Goal: Task Accomplishment & Management: Manage account settings

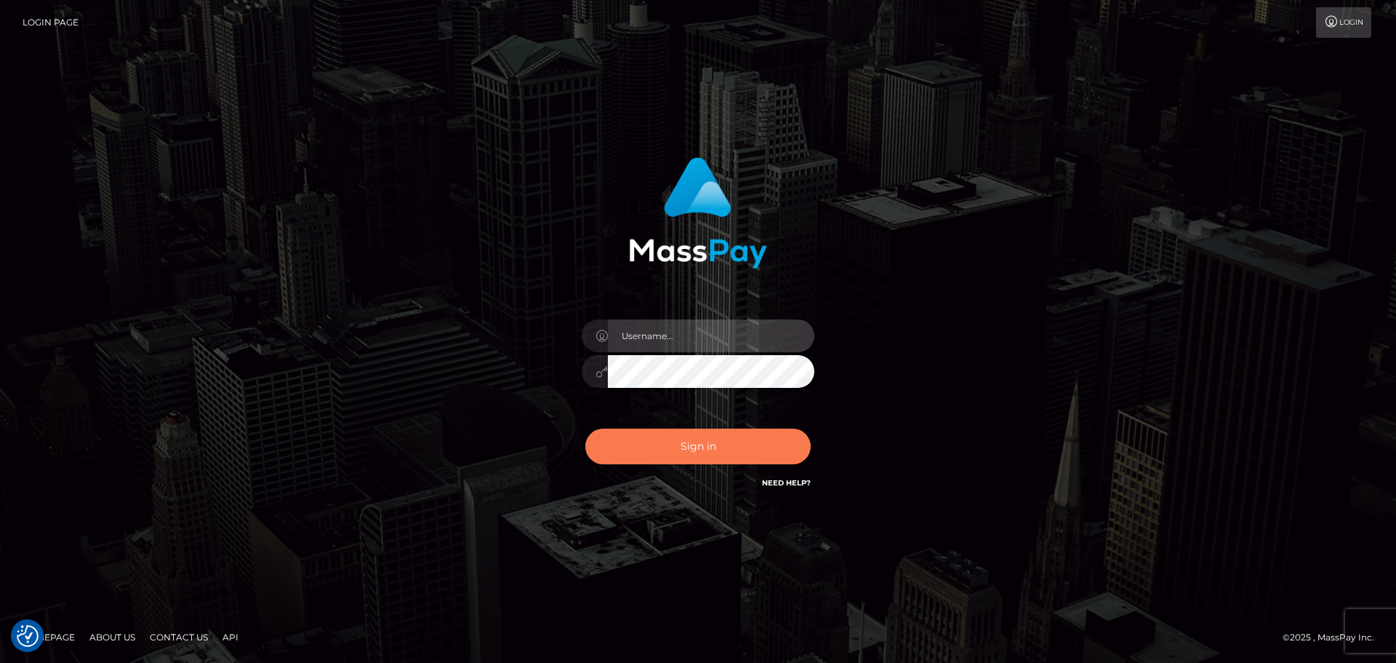
type input "[PERSON_NAME].rollacan"
click at [742, 453] on button "Sign in" at bounding box center [697, 446] width 225 height 36
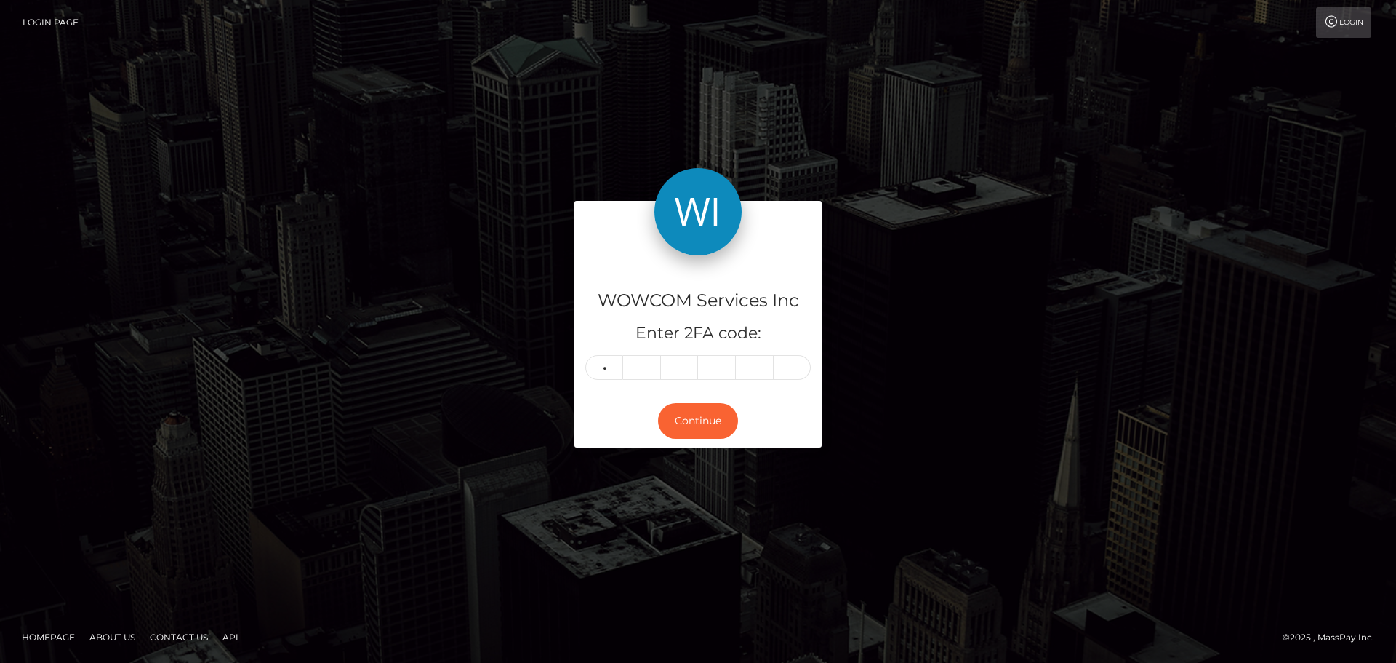
type input "2"
type input "3"
type input "8"
type input "1"
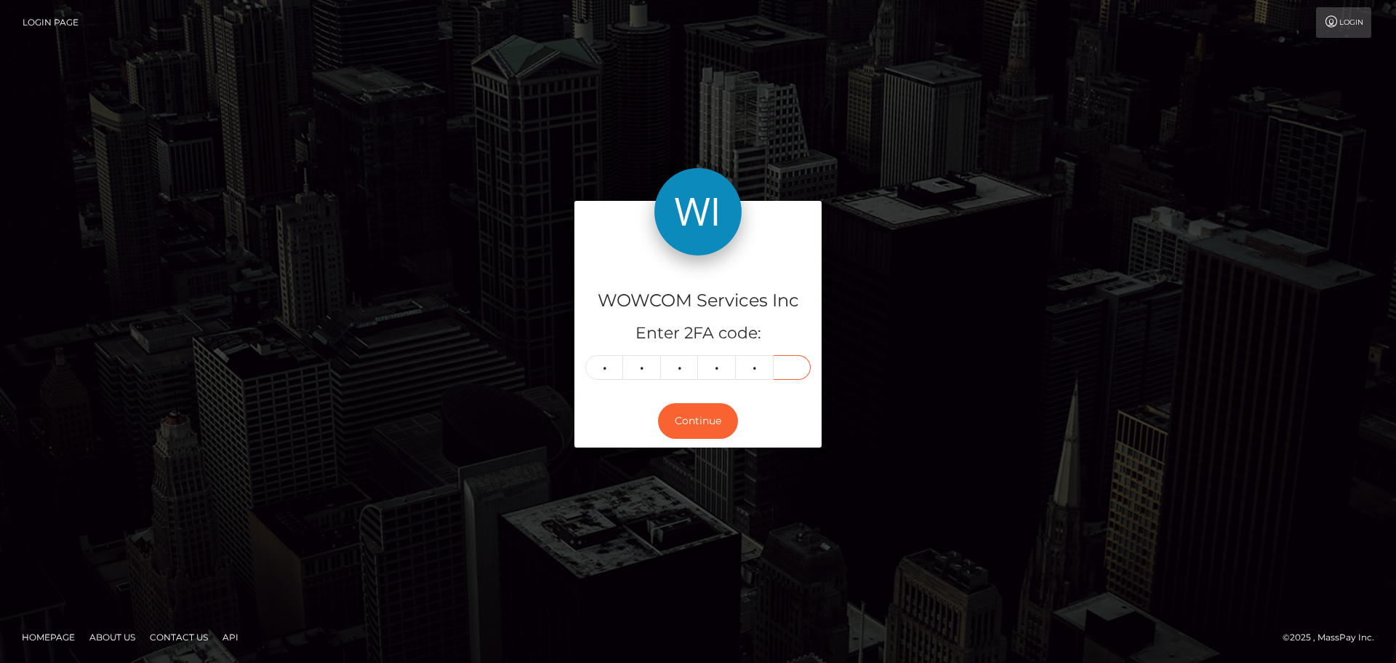
type input "2"
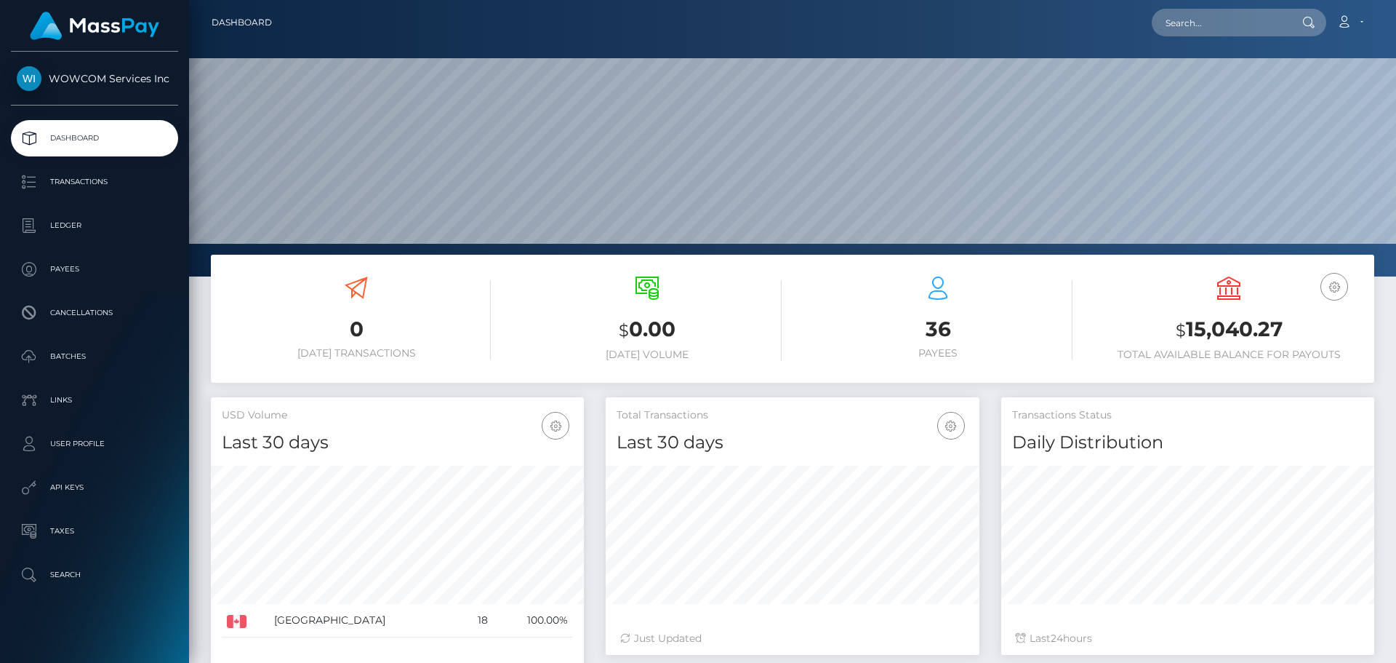
scroll to position [258, 374]
click at [1254, 331] on h3 "$ 15,040.27" at bounding box center [1229, 330] width 269 height 30
click at [1253, 331] on h3 "$ 15,040.27" at bounding box center [1229, 330] width 269 height 30
copy h3 "15,040.27"
click at [1351, 21] on icon at bounding box center [1344, 22] width 15 height 12
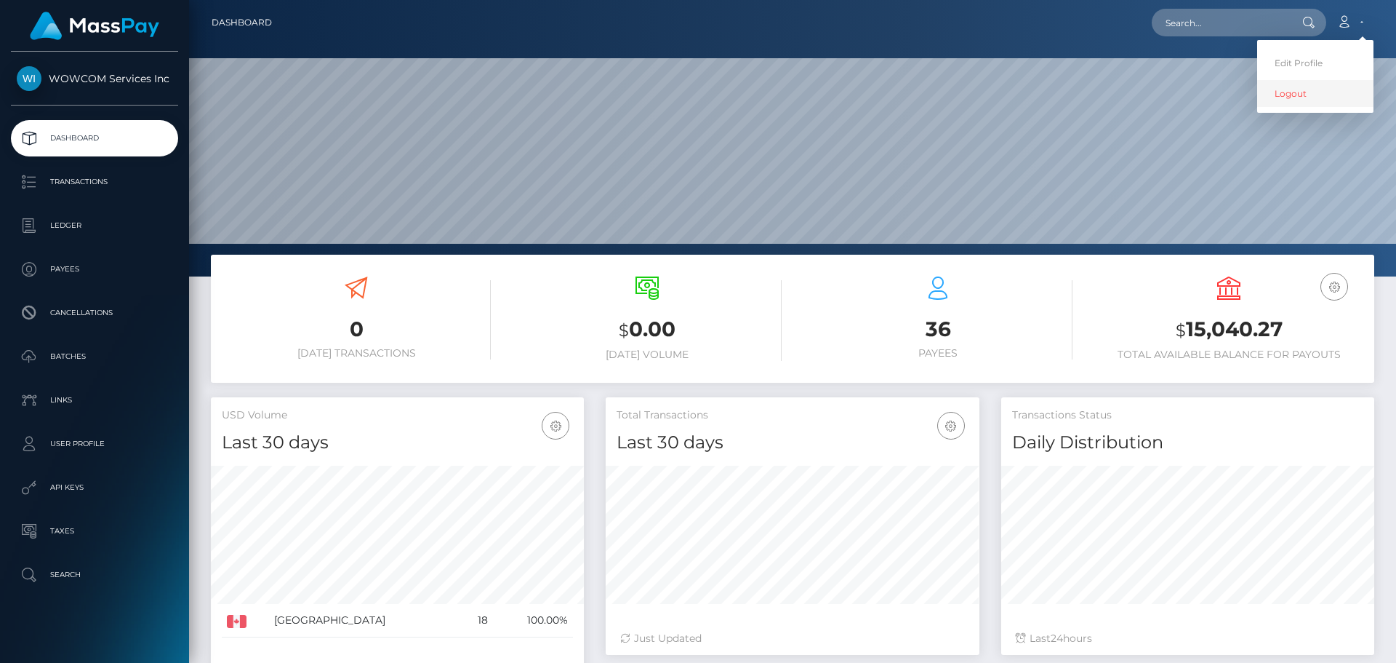
click at [1324, 89] on link "Logout" at bounding box center [1315, 93] width 116 height 27
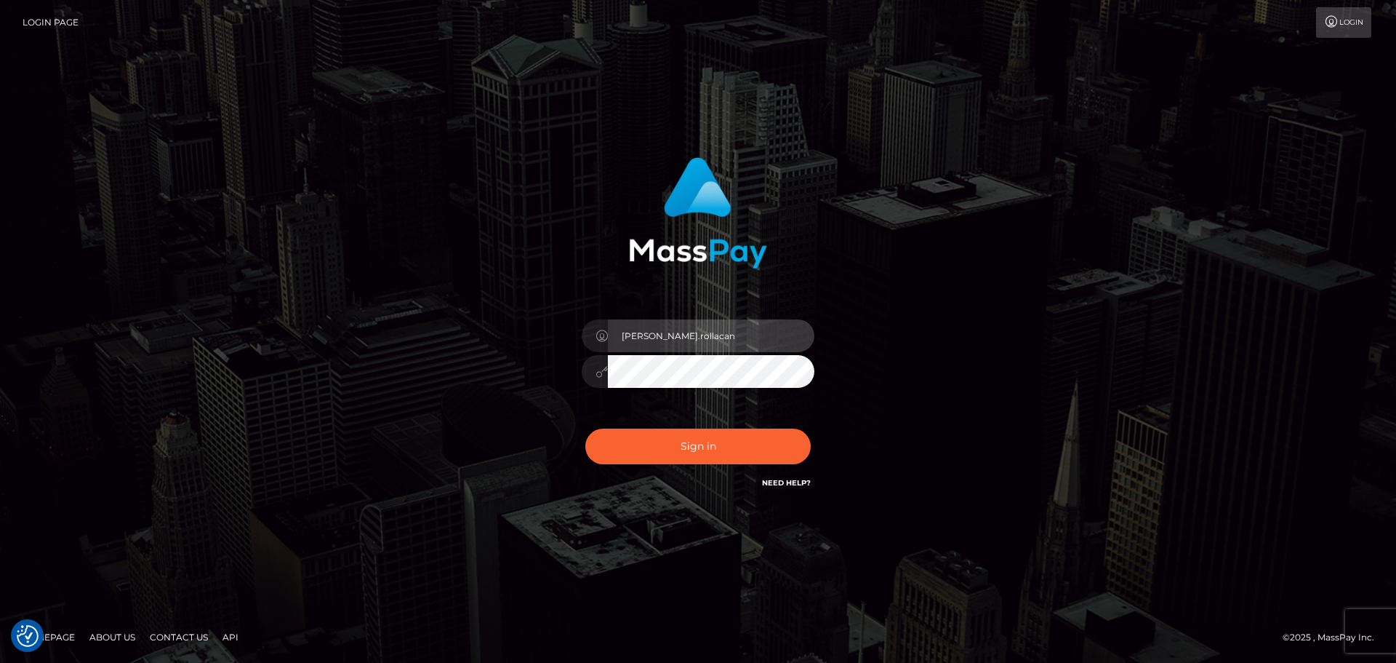
click at [729, 320] on input "[PERSON_NAME].rollacan" at bounding box center [711, 335] width 207 height 33
type input "Victor.wowcan2"
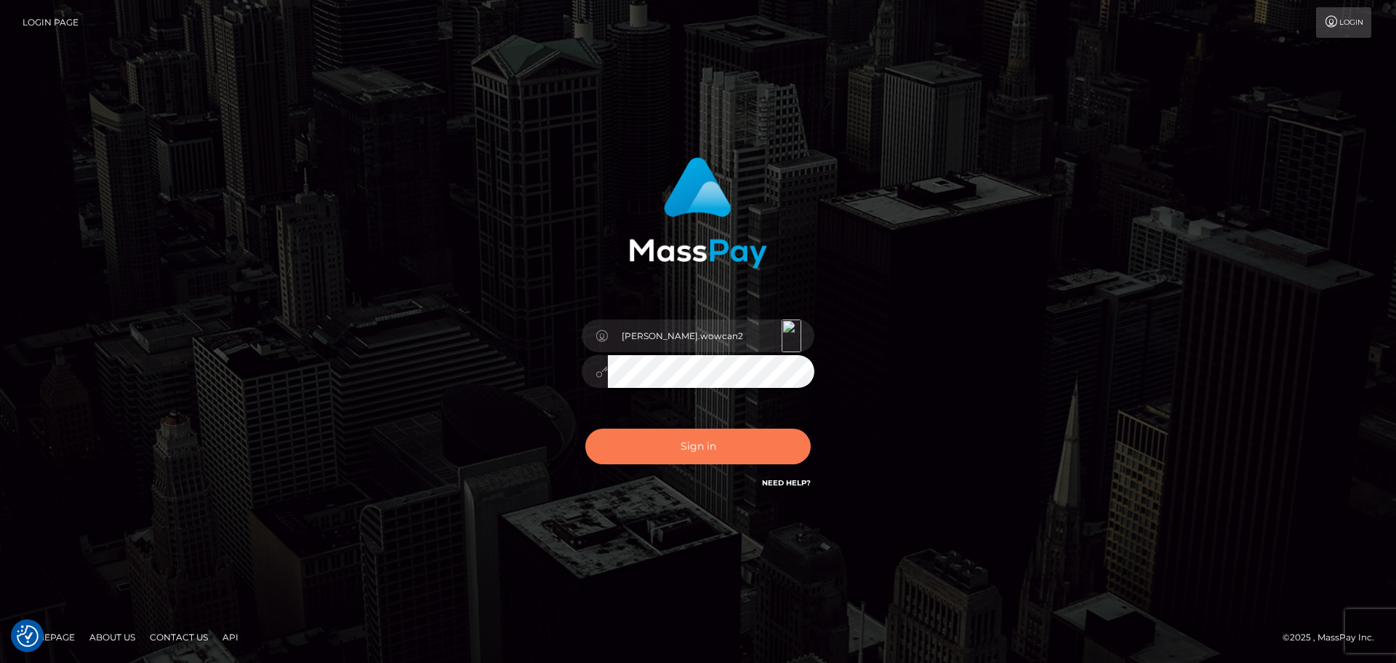
click at [730, 443] on button "Sign in" at bounding box center [697, 446] width 225 height 36
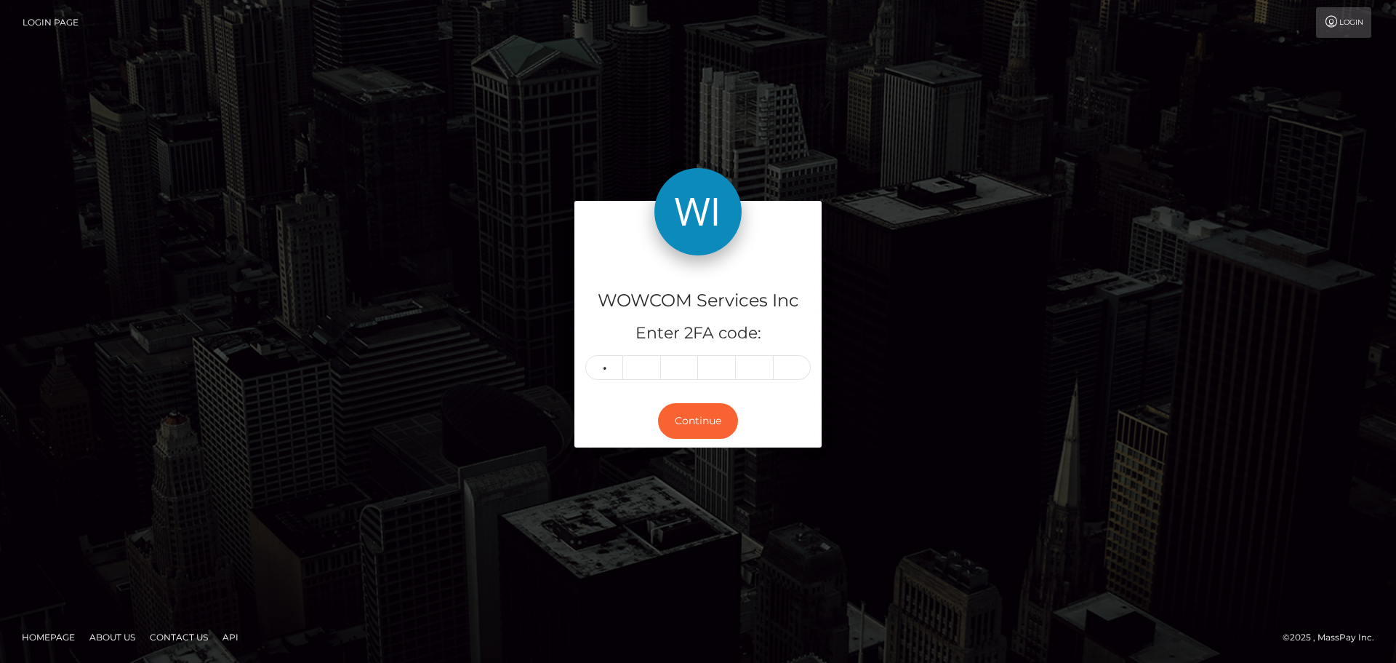
type input "9"
type input "8"
type input "4"
type input "6"
type input "1"
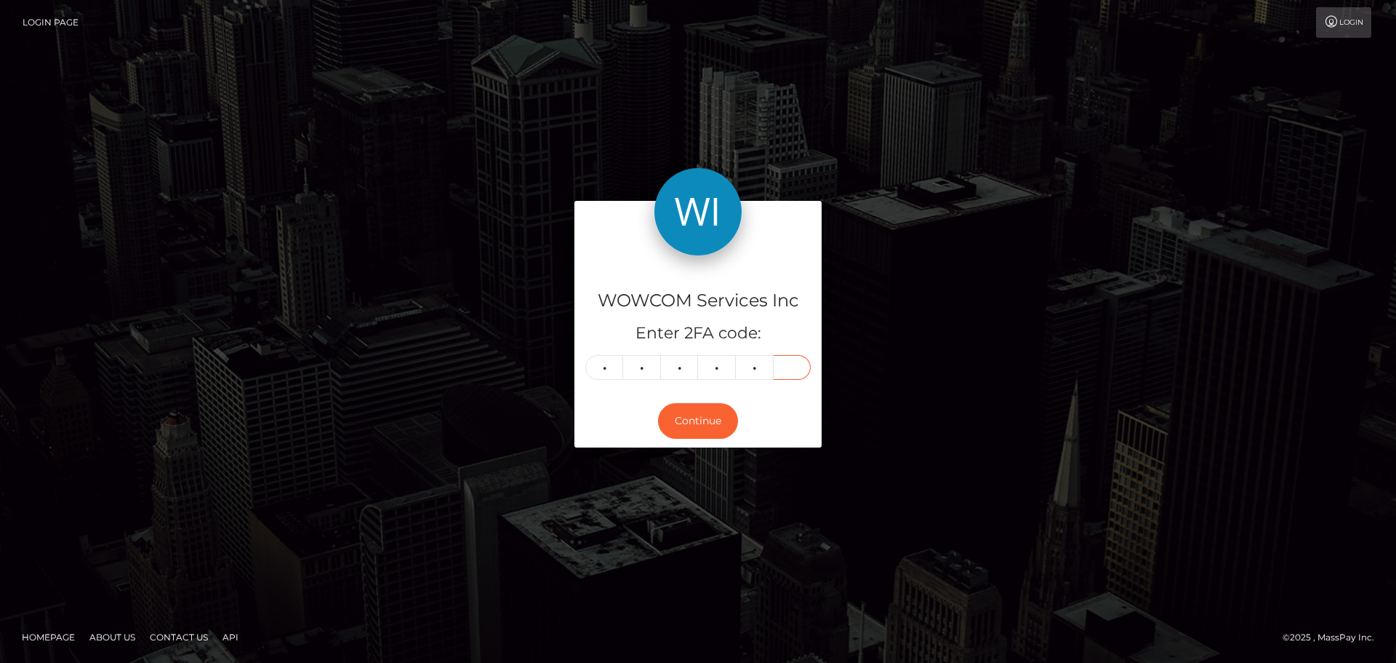
type input "3"
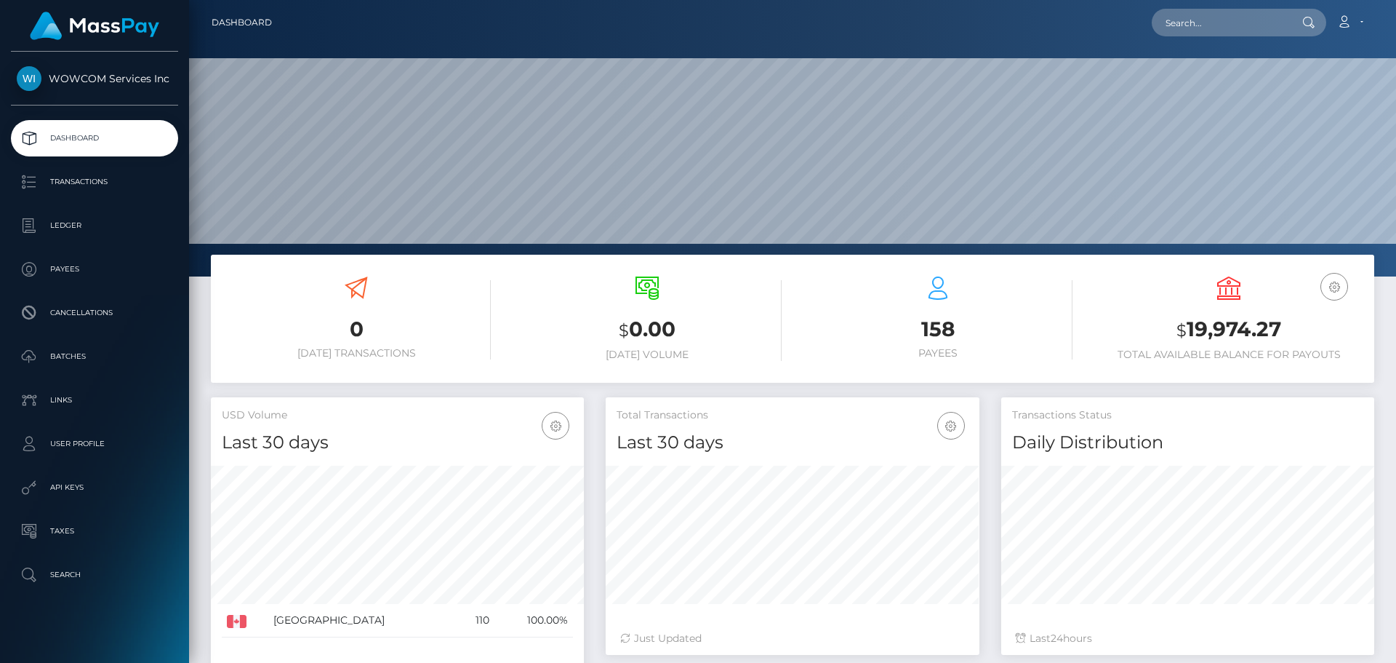
scroll to position [258, 374]
click at [1233, 329] on h3 "$ 19,974.27" at bounding box center [1229, 330] width 269 height 30
copy h3 "19,974.27"
